Goal: Entertainment & Leisure: Consume media (video, audio)

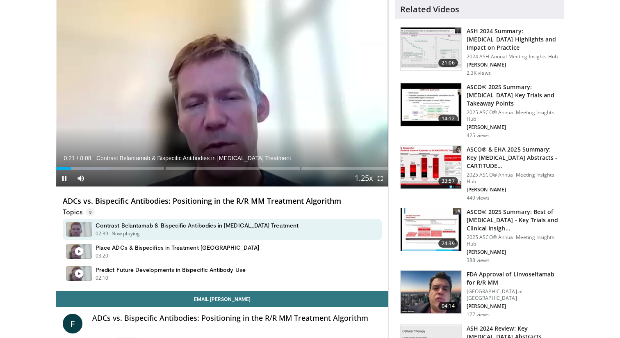
scroll to position [91, 0]
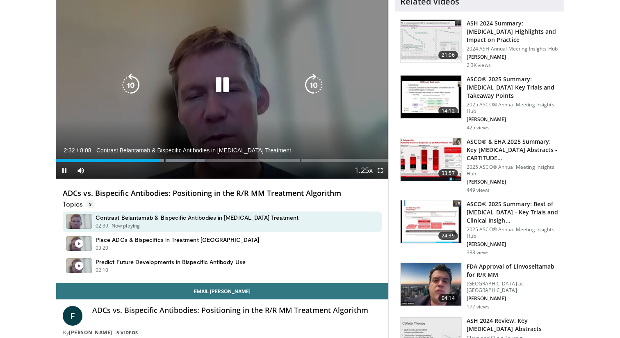
click at [222, 90] on icon "Video Player" at bounding box center [222, 84] width 23 height 23
